Goal: Use online tool/utility: Utilize a website feature to perform a specific function

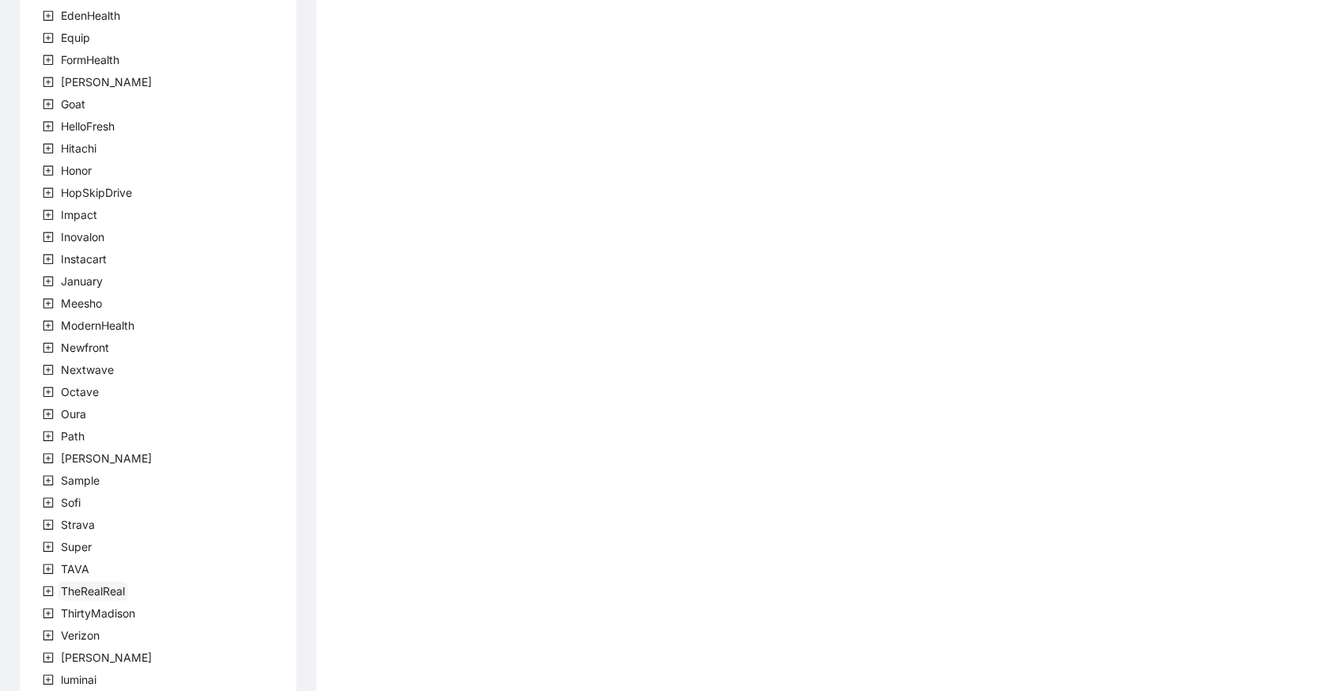
scroll to position [333, 0]
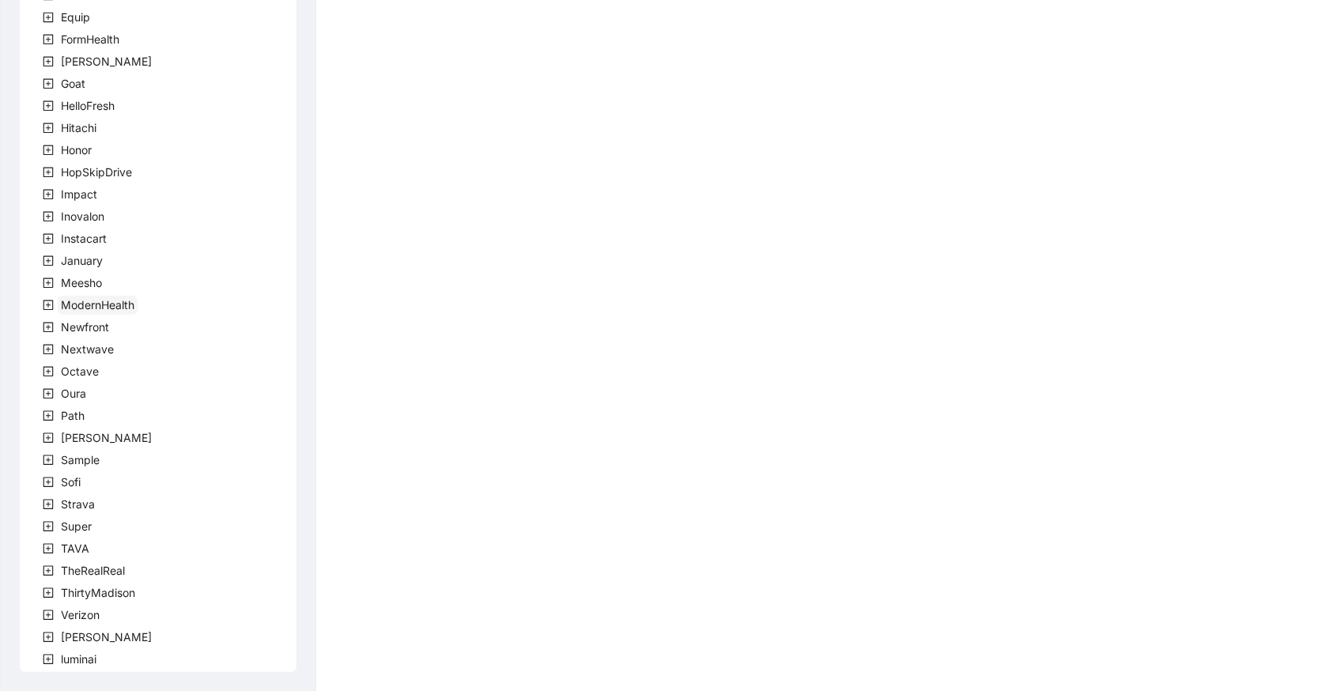
click at [133, 298] on span "ModernHealth" at bounding box center [98, 304] width 74 height 13
click at [88, 318] on span "team" at bounding box center [93, 327] width 32 height 19
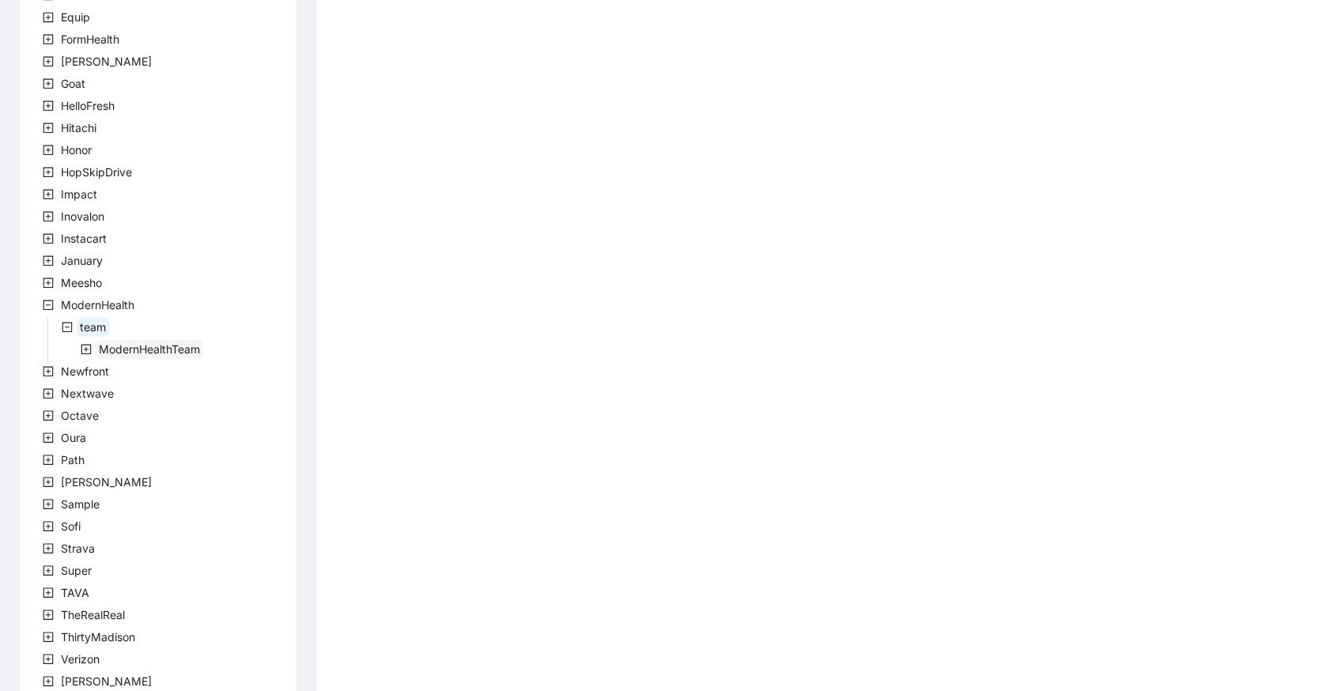
click at [148, 350] on span "ModernHealthTeam" at bounding box center [149, 348] width 101 height 13
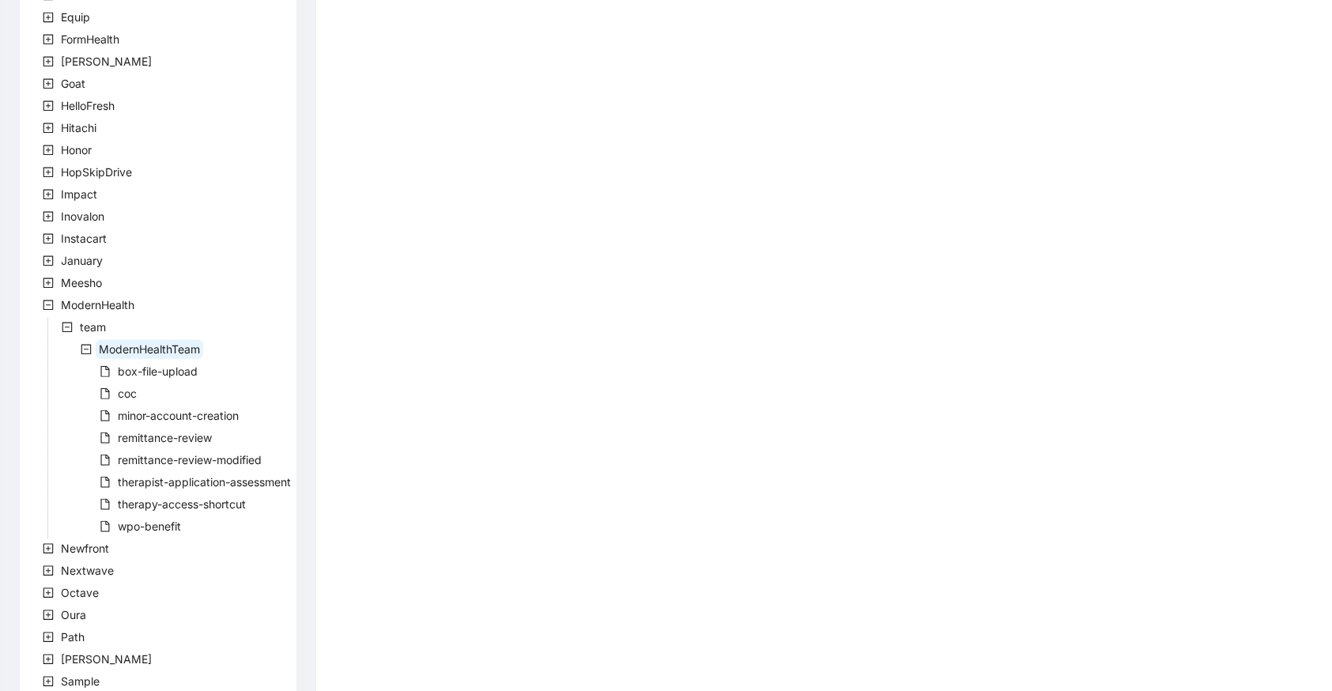
click at [140, 390] on div "company Accolade Alma CircleMedical ClipboardHealth CreditKarma Curated Darby D…" at bounding box center [158, 306] width 277 height 1173
click at [126, 387] on span "coc" at bounding box center [127, 392] width 19 height 13
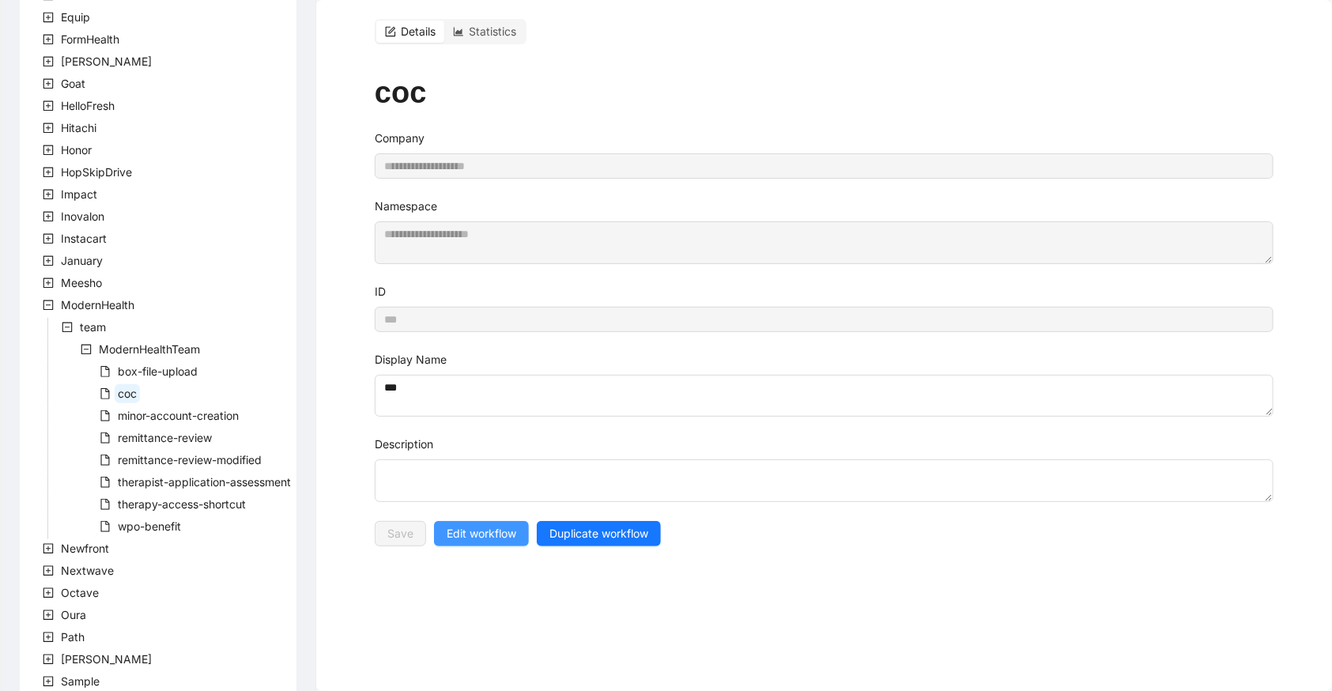
click at [494, 521] on button "Edit workflow" at bounding box center [481, 533] width 95 height 25
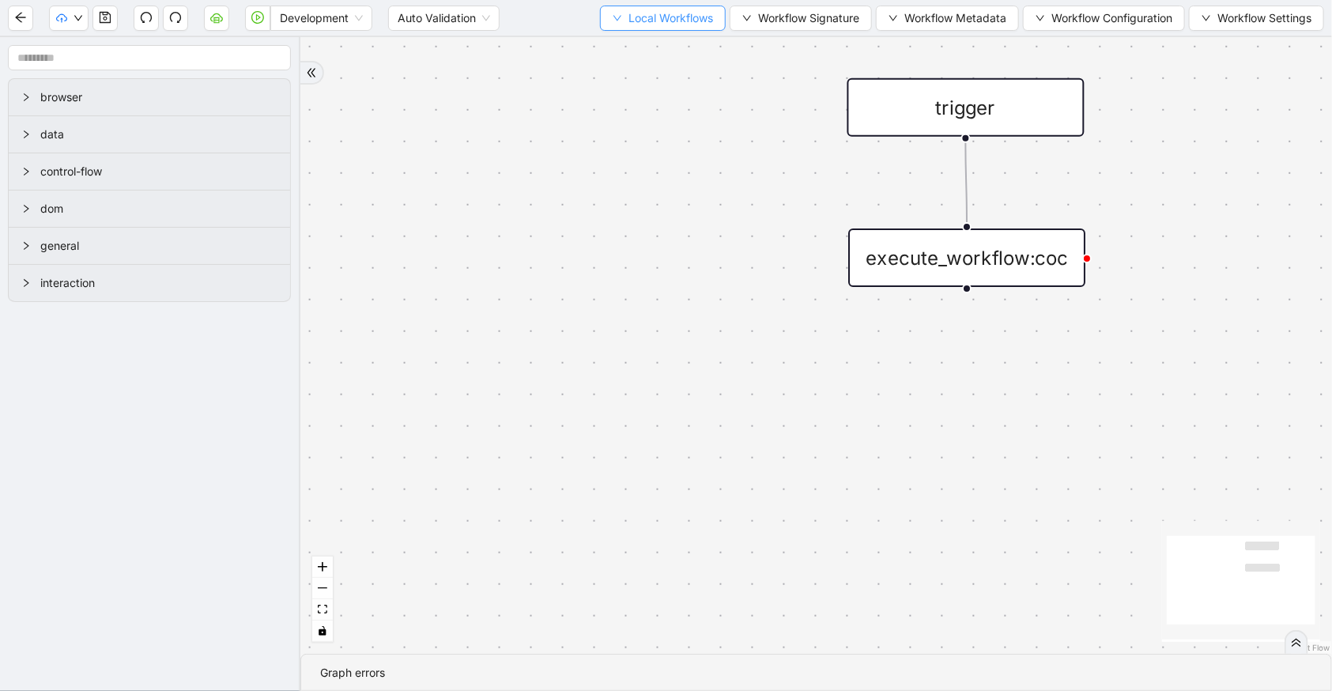
click at [698, 16] on span "Local Workflows" at bounding box center [670, 17] width 85 height 17
click at [687, 47] on span "Select" at bounding box center [656, 48] width 103 height 17
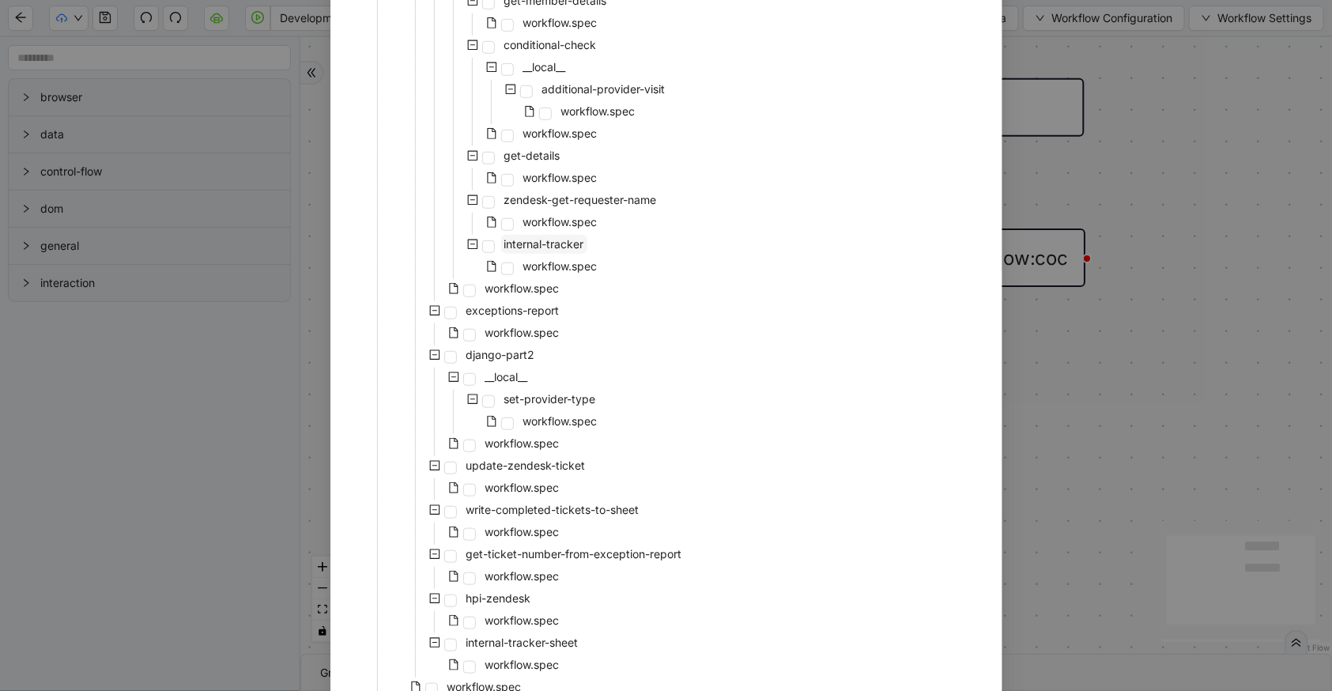
scroll to position [411, 0]
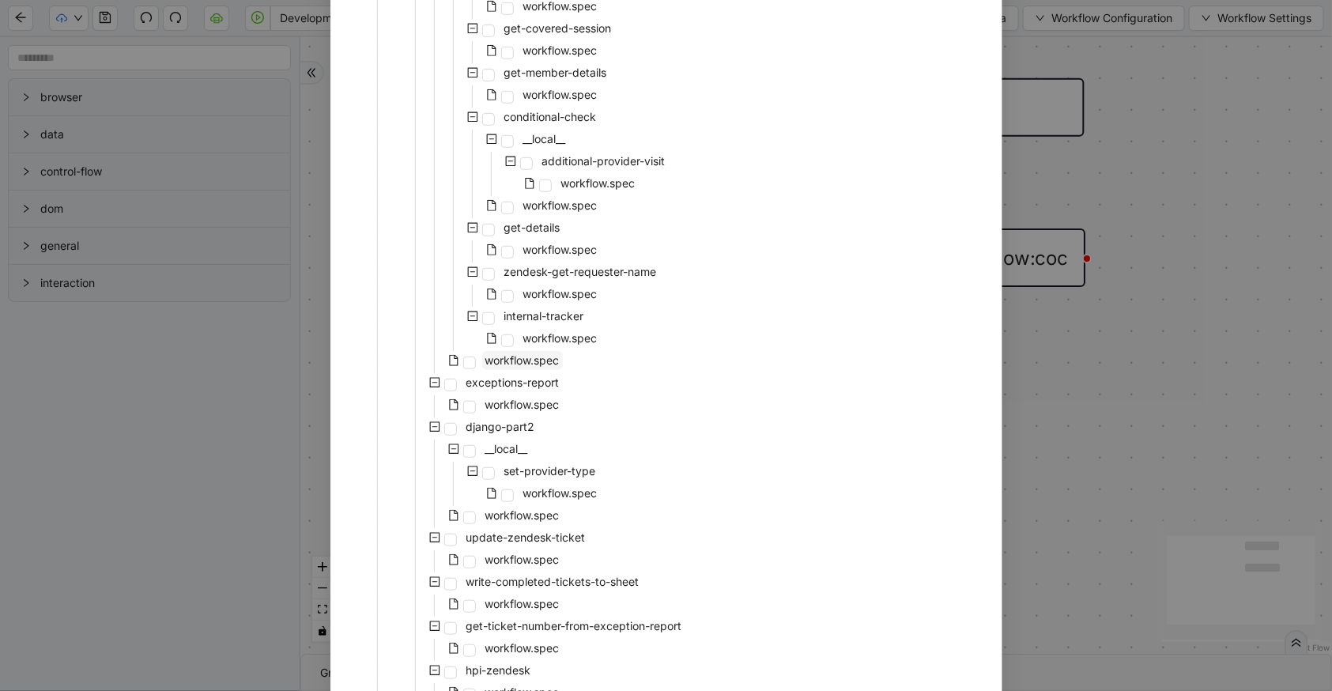
click at [518, 360] on span "workflow.spec" at bounding box center [522, 359] width 74 height 13
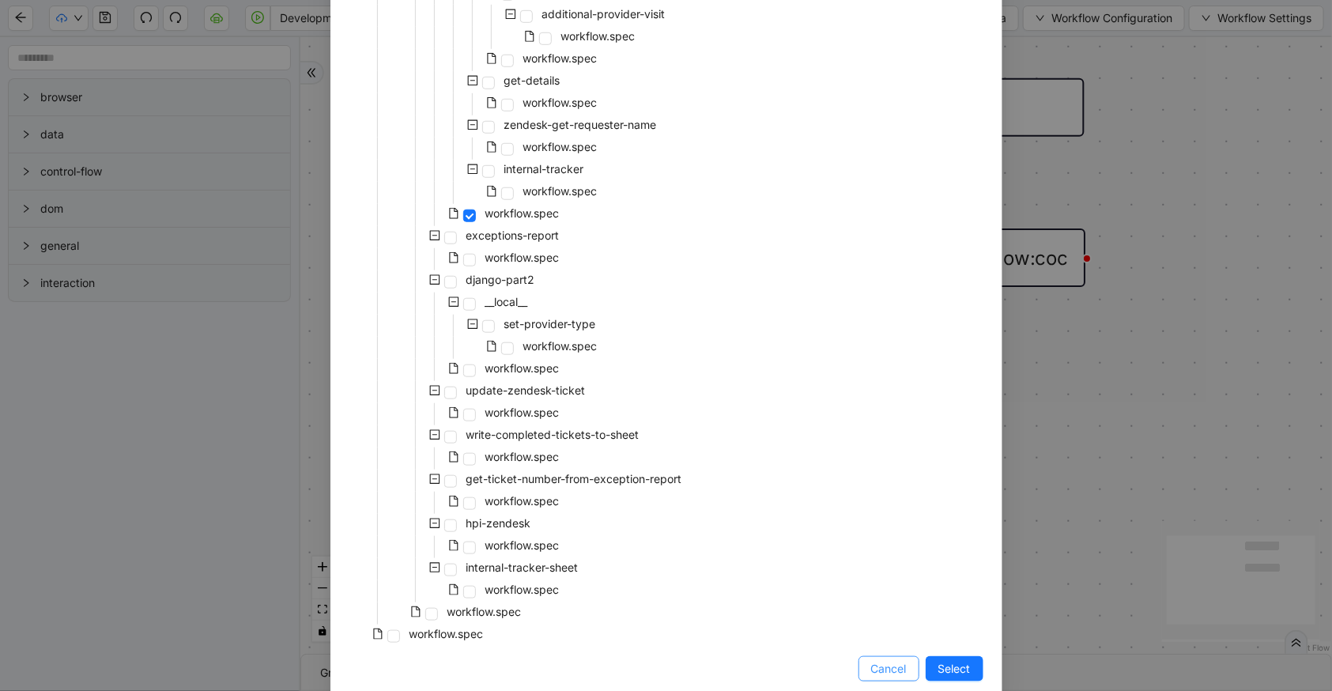
scroll to position [583, 0]
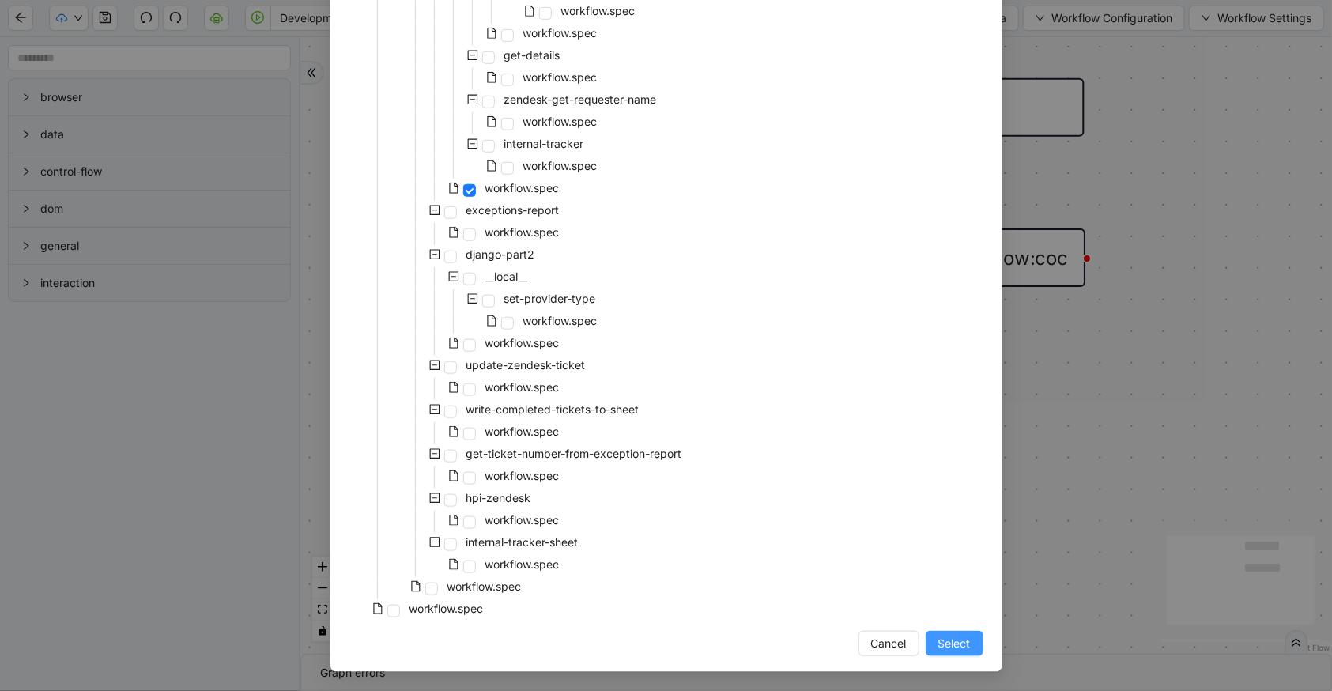
click at [965, 649] on button "Select" at bounding box center [955, 643] width 58 height 25
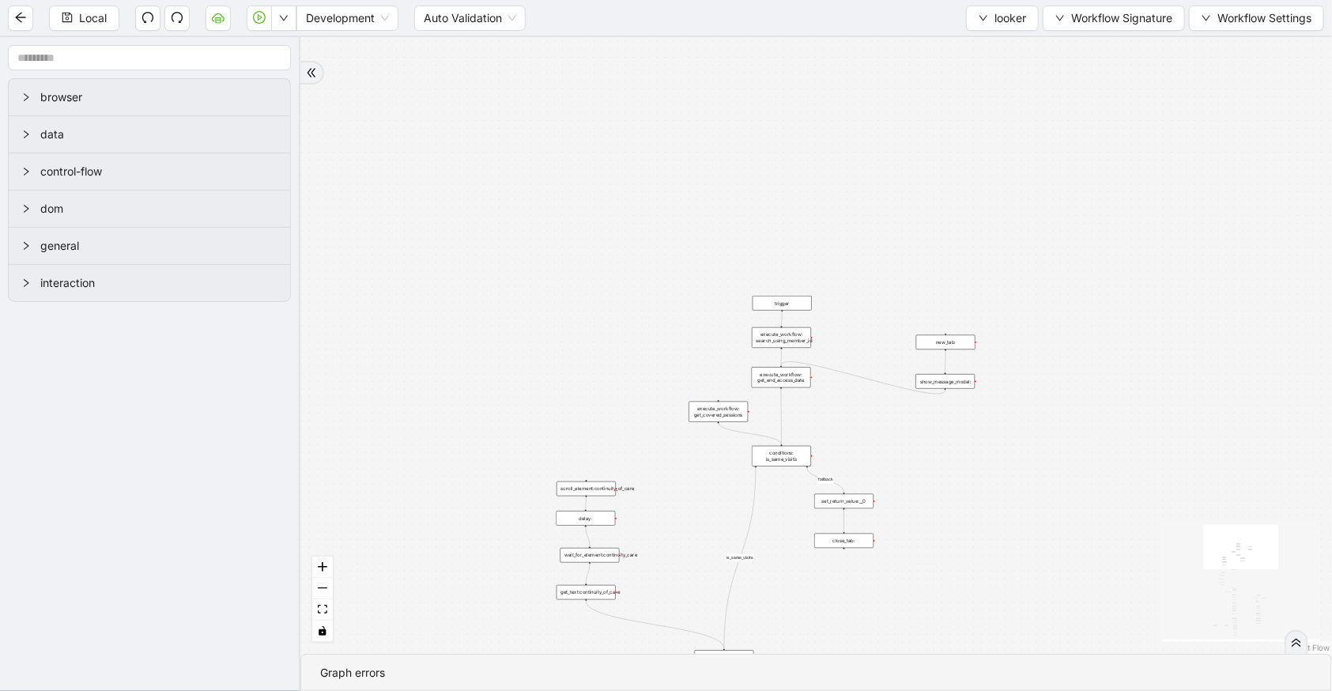
drag, startPoint x: 1070, startPoint y: 357, endPoint x: 1024, endPoint y: 130, distance: 231.6
click at [1027, 130] on div "fallback 3e13ccc2_230e_41ff_b0ca_9cb496d9165b fallback is_same_visits onError o…" at bounding box center [815, 345] width 1031 height 616
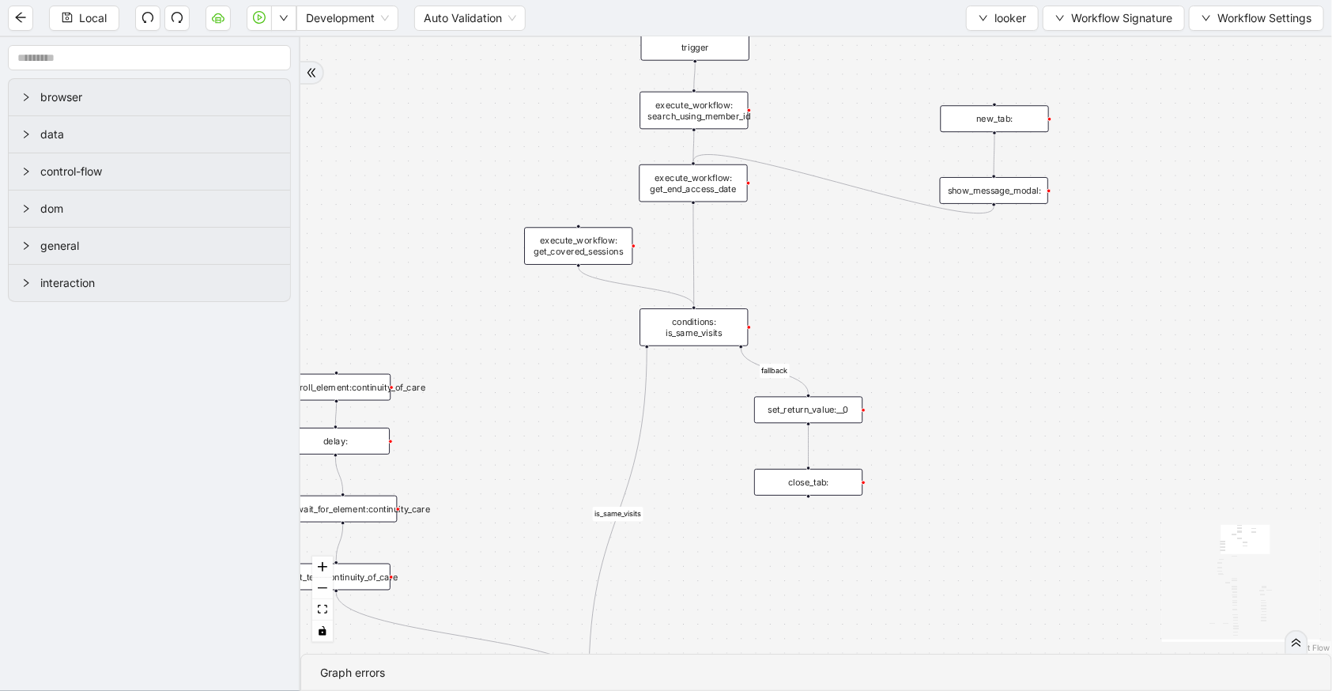
click at [833, 414] on div "set_return_value:__0" at bounding box center [808, 410] width 108 height 27
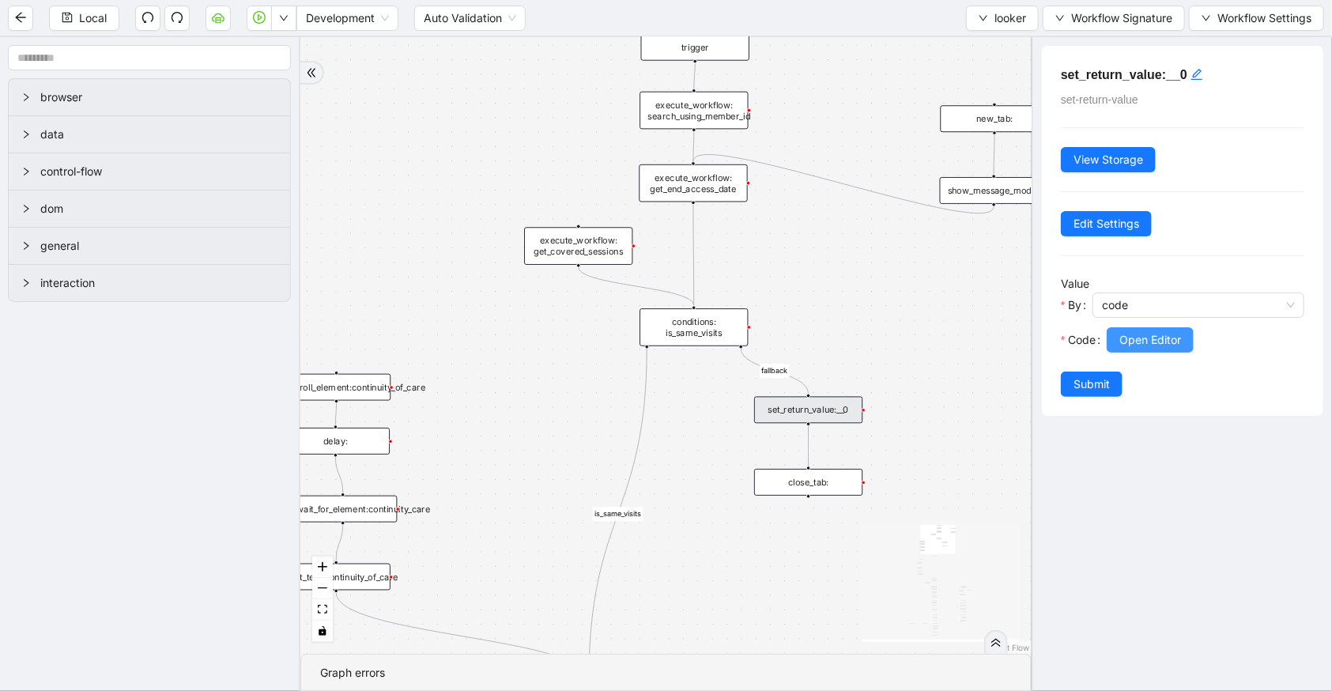
click at [1133, 347] on span "Open Editor" at bounding box center [1150, 339] width 62 height 17
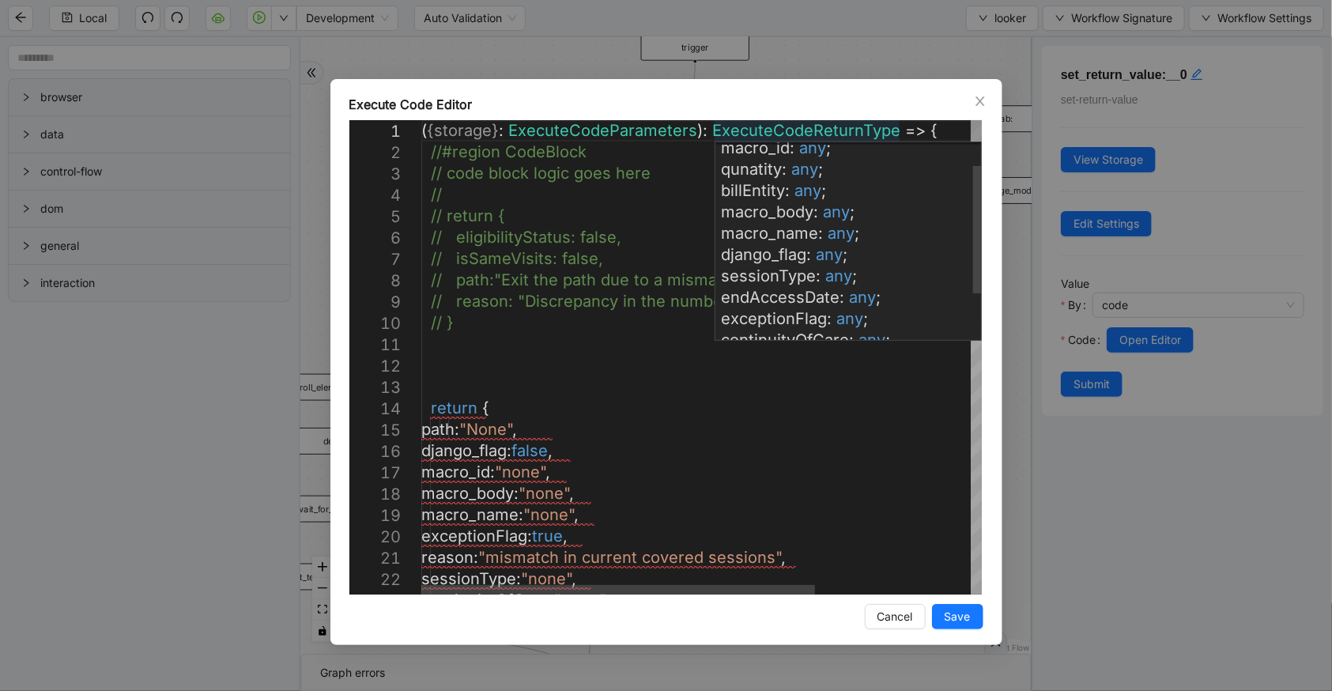
scroll to position [107, 0]
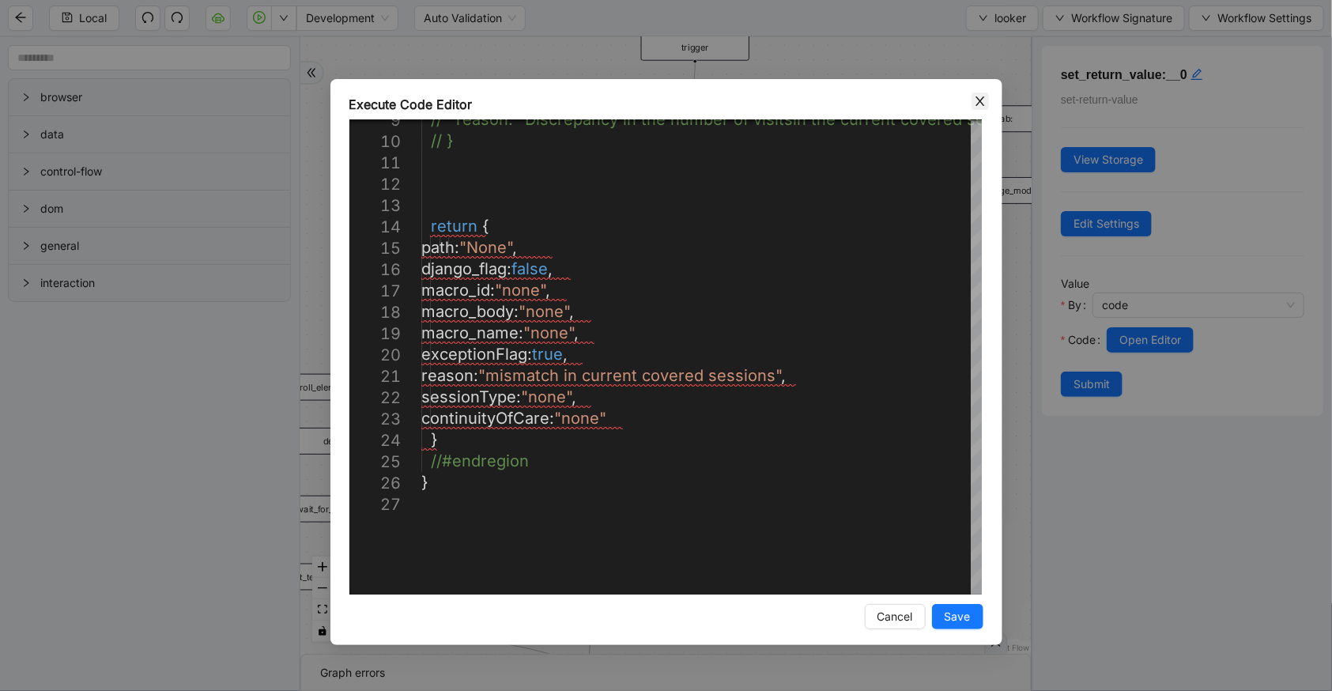
click at [980, 105] on icon "close" at bounding box center [980, 101] width 13 height 13
